Goal: Navigation & Orientation: Find specific page/section

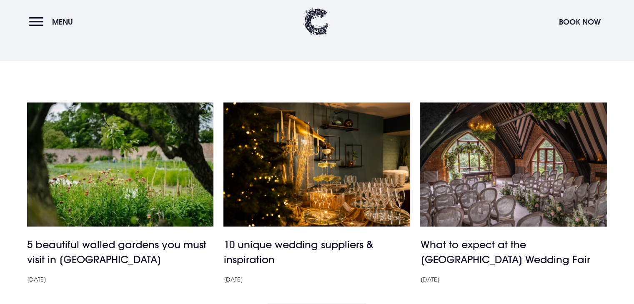
scroll to position [3794, 0]
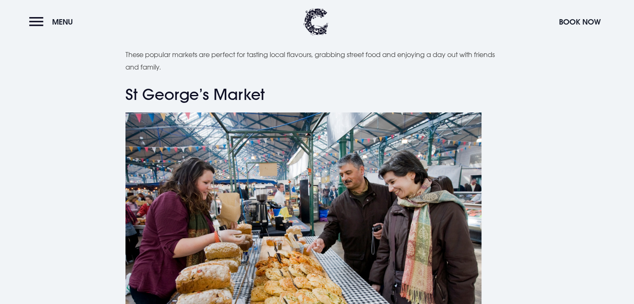
scroll to position [370, 0]
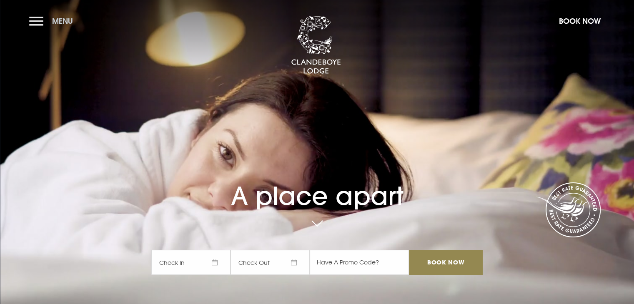
click at [41, 19] on button "Menu" at bounding box center [53, 21] width 48 height 18
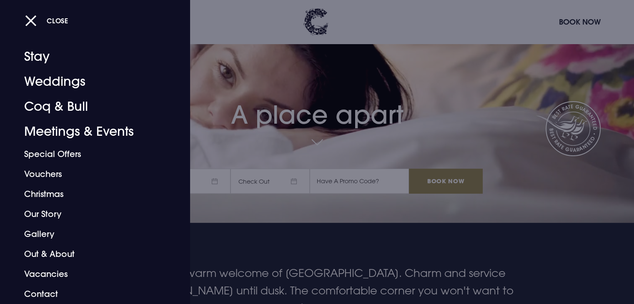
scroll to position [83, 0]
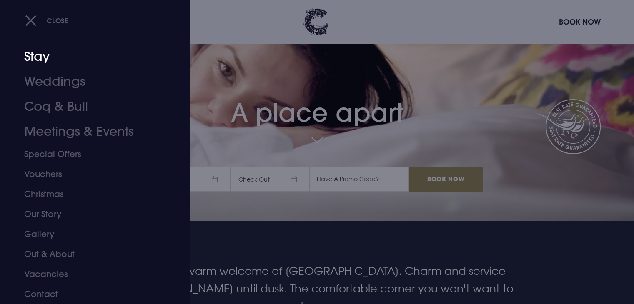
click at [32, 53] on link "Stay" at bounding box center [90, 56] width 132 height 25
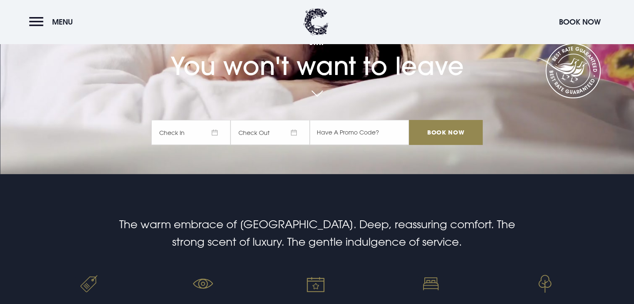
scroll to position [42, 0]
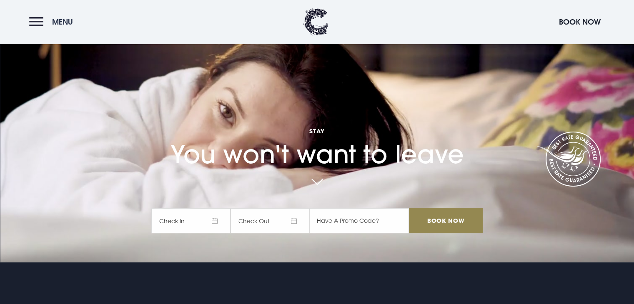
click at [40, 20] on button "Menu" at bounding box center [53, 22] width 48 height 18
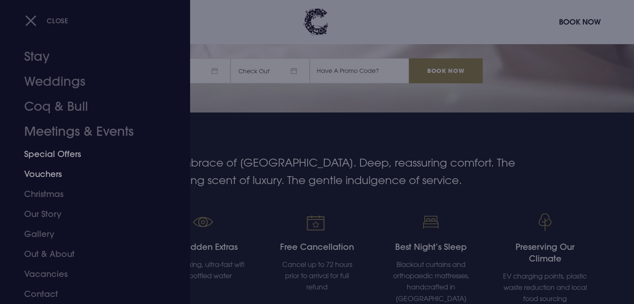
scroll to position [250, 0]
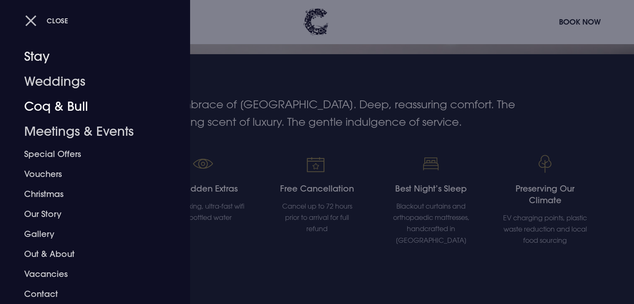
click at [32, 22] on button "Close" at bounding box center [46, 20] width 43 height 17
